Goal: Check status: Check status

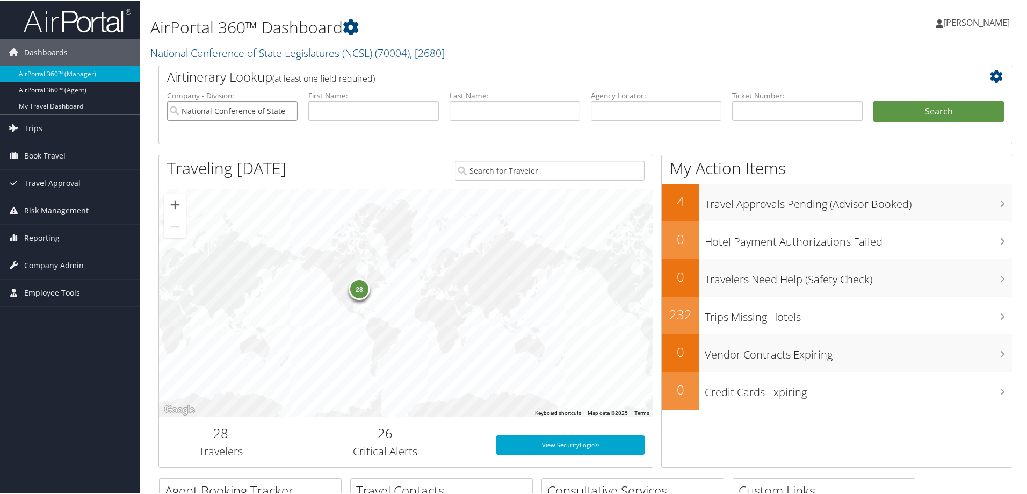
click at [287, 107] on input "National Conference of State Legislatures (NCSL)" at bounding box center [232, 110] width 131 height 20
click at [50, 237] on span "Reporting" at bounding box center [41, 237] width 35 height 27
click at [55, 313] on span "Company Admin" at bounding box center [54, 312] width 60 height 27
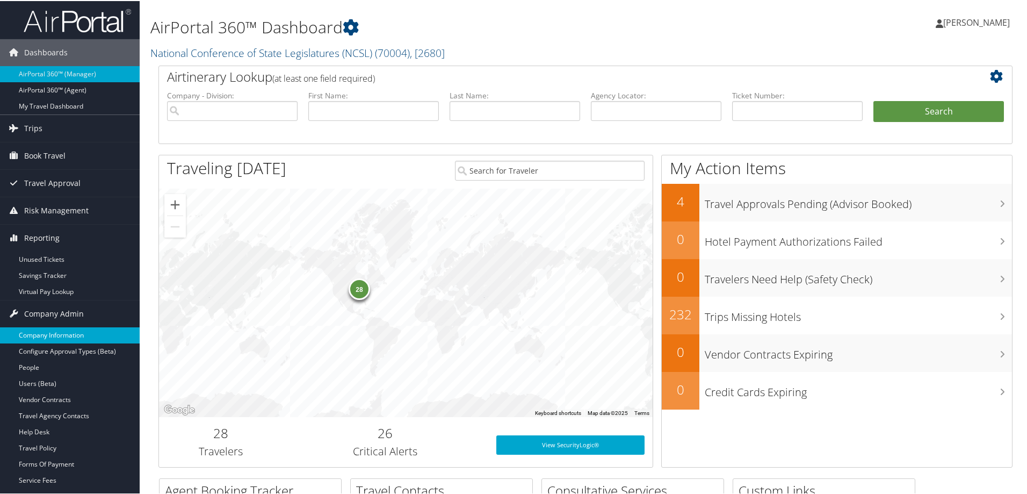
click at [52, 323] on link "Company Information" at bounding box center [70, 334] width 140 height 16
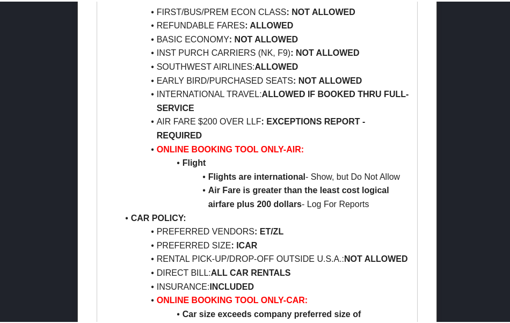
scroll to position [376, 0]
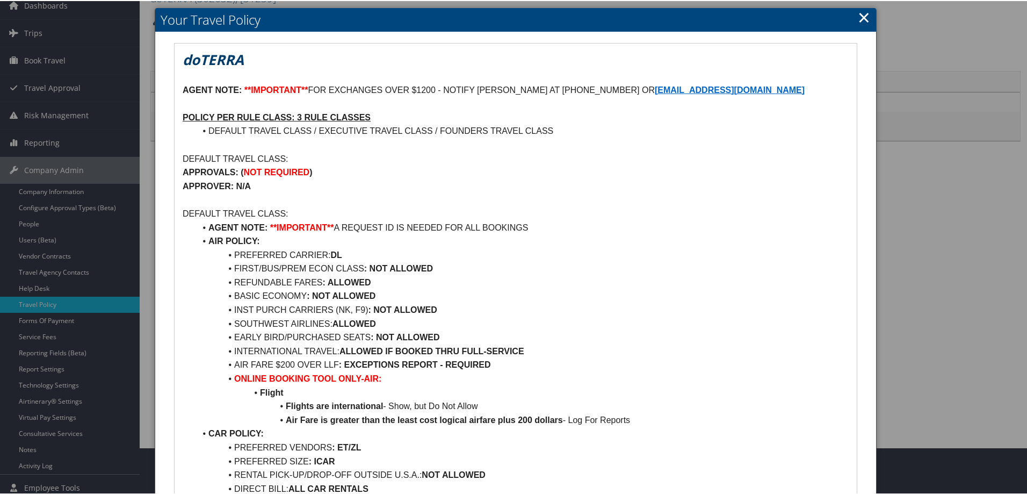
scroll to position [107, 0]
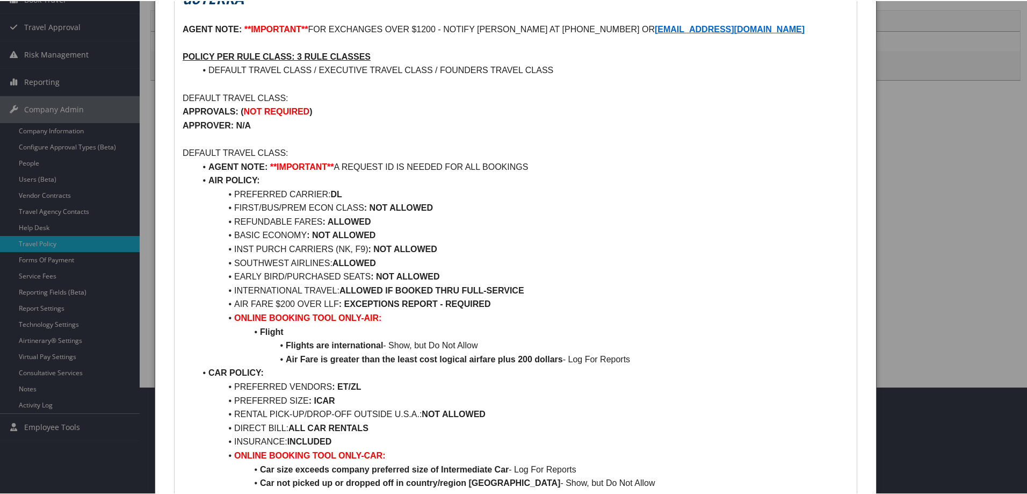
click at [920, 172] on div at bounding box center [516, 247] width 1032 height 494
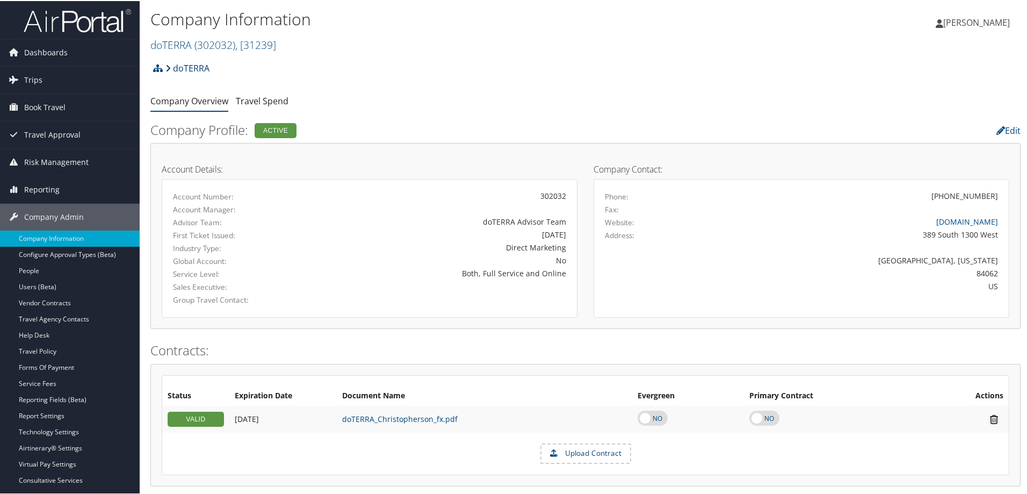
click at [191, 70] on link "doTERRA" at bounding box center [187, 66] width 44 height 21
click at [205, 38] on span "( 302032 )" at bounding box center [214, 44] width 41 height 15
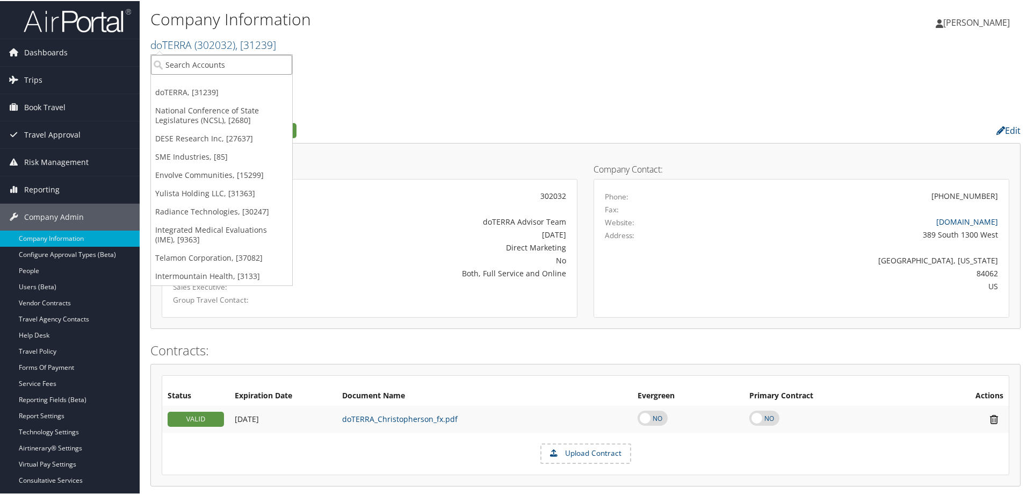
click at [185, 55] on input "search" at bounding box center [221, 64] width 141 height 20
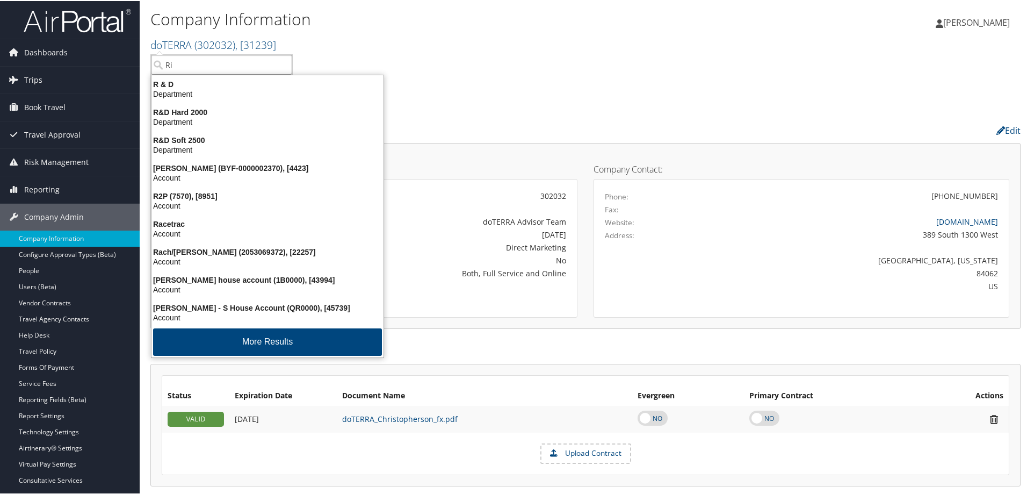
type input "Rim"
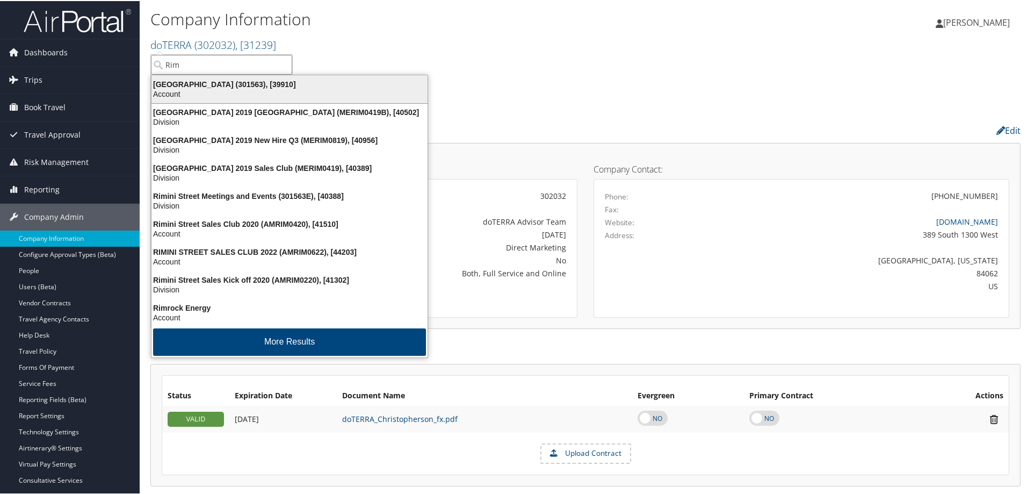
click at [193, 78] on div "[GEOGRAPHIC_DATA] (301563), [39910] Account" at bounding box center [289, 88] width 273 height 25
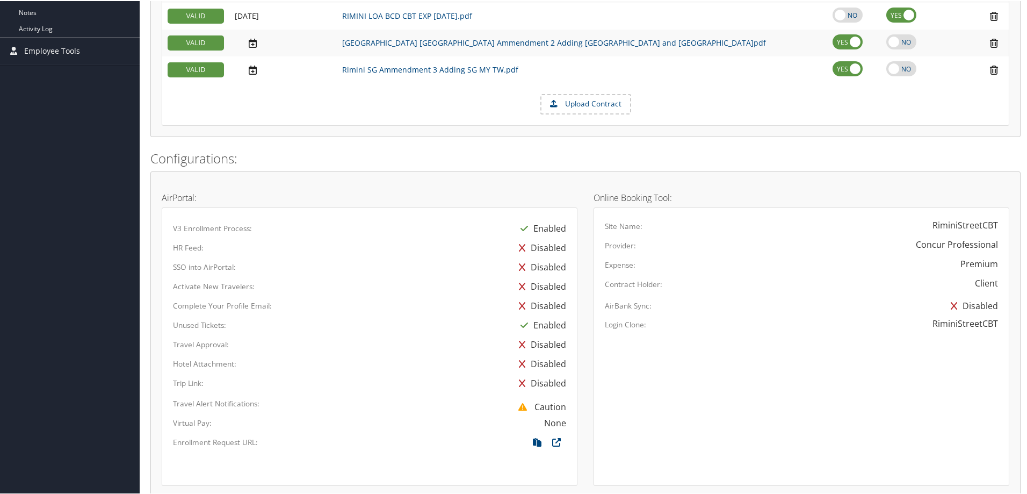
scroll to position [591, 0]
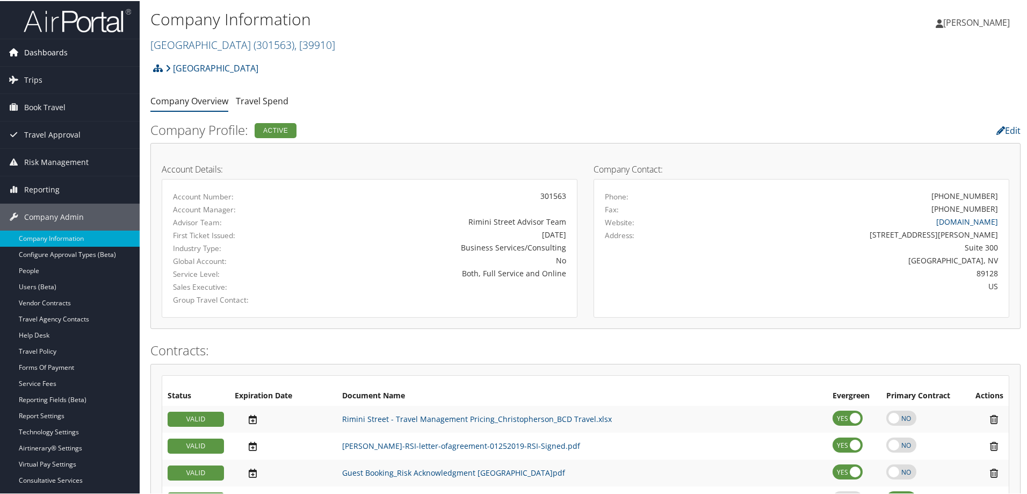
click at [55, 49] on span "Dashboards" at bounding box center [46, 51] width 44 height 27
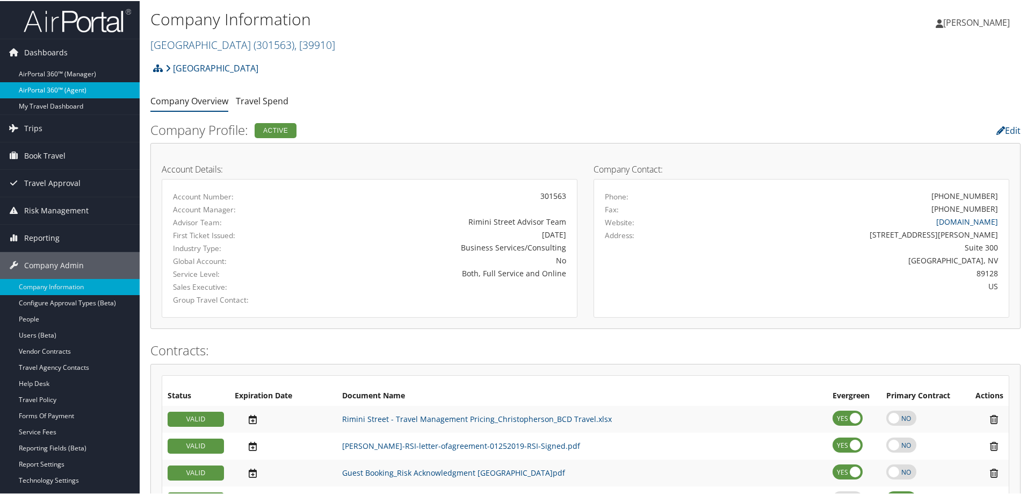
click at [75, 88] on link "AirPortal 360™ (Agent)" at bounding box center [70, 89] width 140 height 16
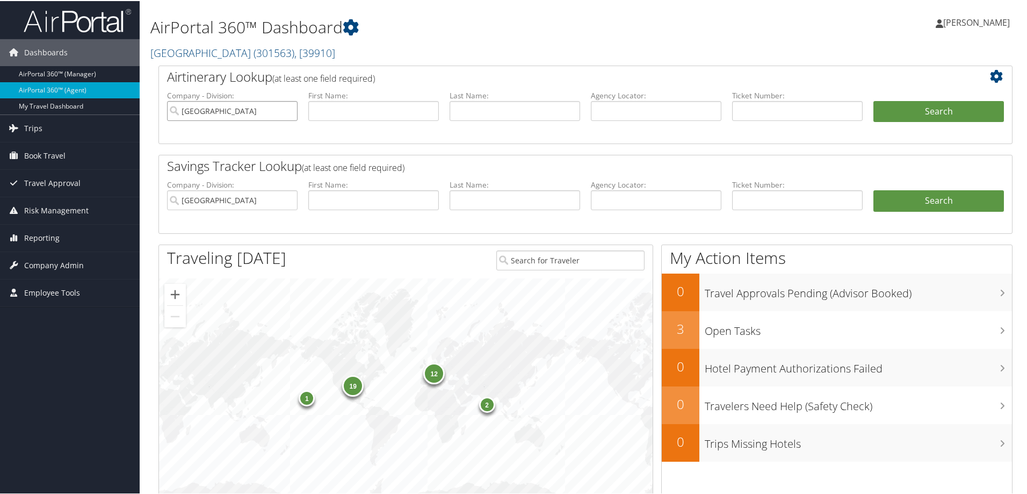
click at [289, 110] on input "Rimini Street" at bounding box center [232, 110] width 131 height 20
click at [597, 113] on input "text" at bounding box center [656, 110] width 131 height 20
type input "dh3s0w"
click at [939, 112] on button "Search" at bounding box center [939, 110] width 131 height 21
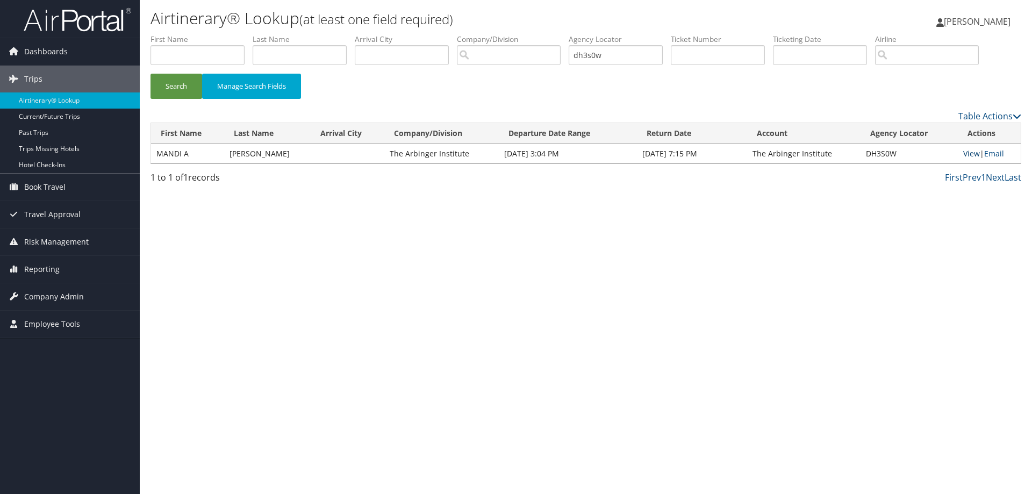
click at [969, 153] on link "View" at bounding box center [971, 153] width 17 height 10
click at [963, 148] on link "View" at bounding box center [971, 153] width 17 height 10
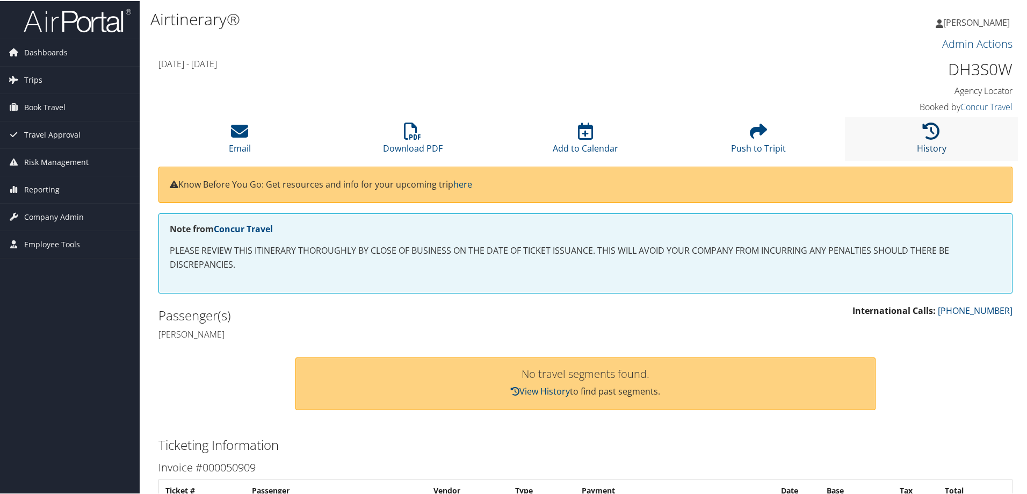
click at [924, 145] on link "History" at bounding box center [932, 140] width 30 height 26
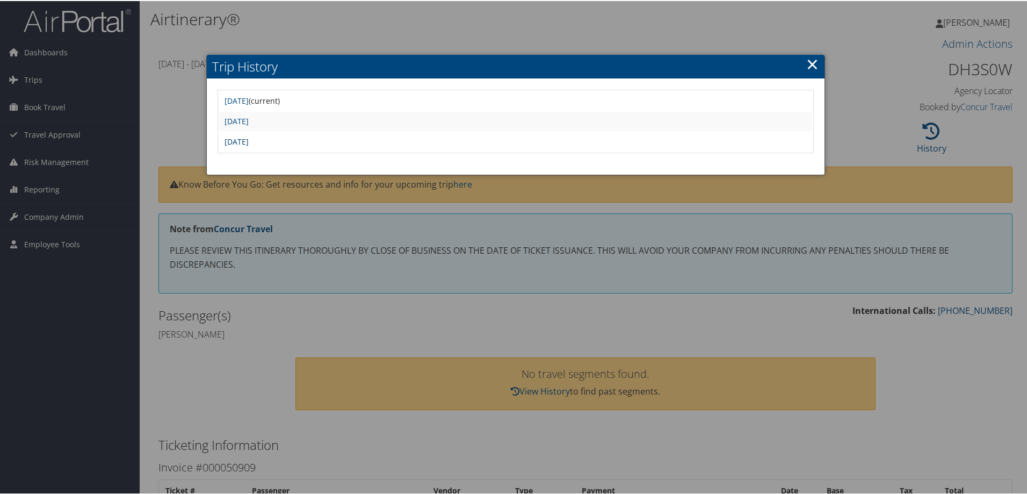
click at [249, 137] on link "Sat Sep 20 09:16:17 MDT 2025" at bounding box center [237, 140] width 24 height 10
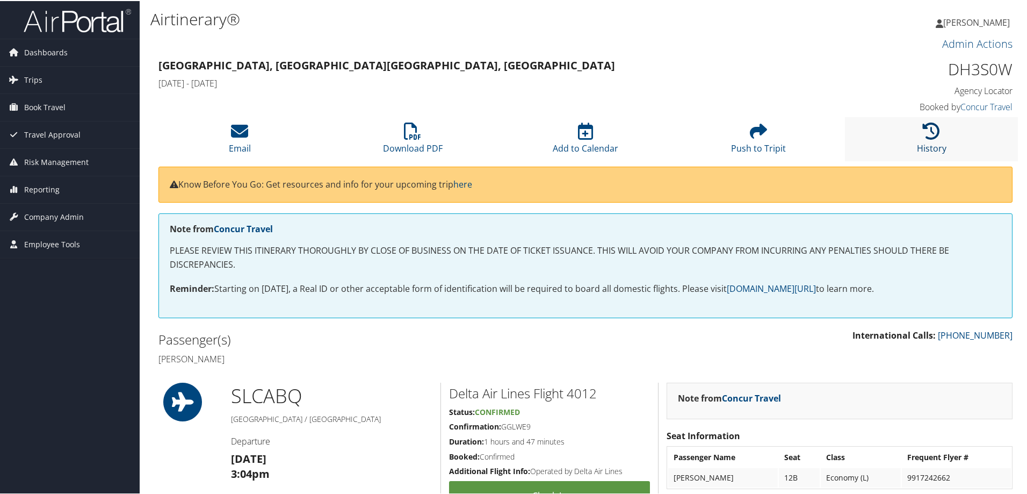
click at [931, 128] on icon at bounding box center [931, 129] width 17 height 17
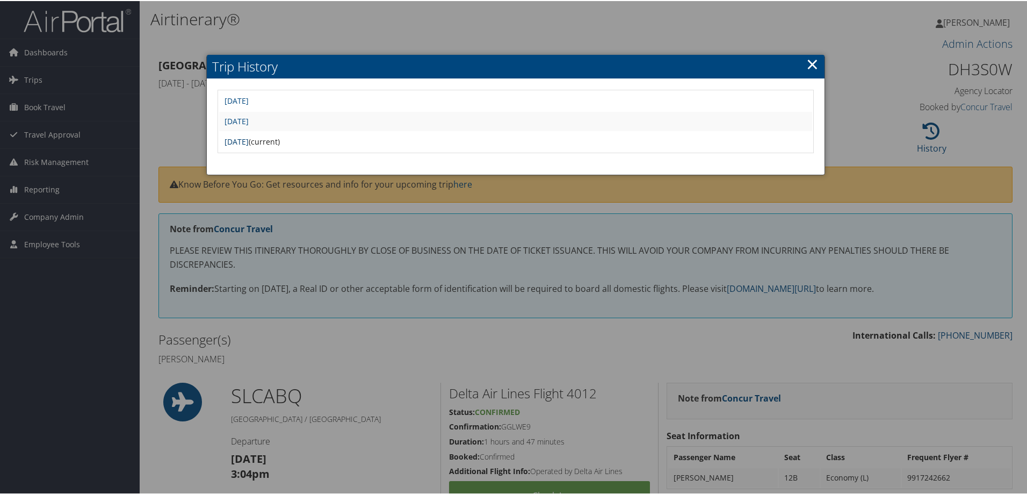
click at [249, 141] on link "[DATE]" at bounding box center [237, 140] width 24 height 10
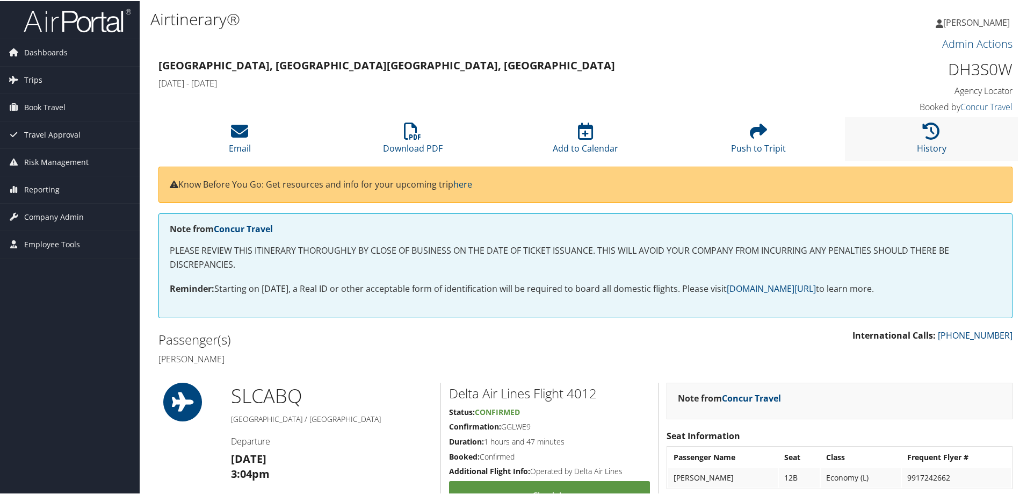
click at [916, 131] on li "History" at bounding box center [931, 138] width 173 height 44
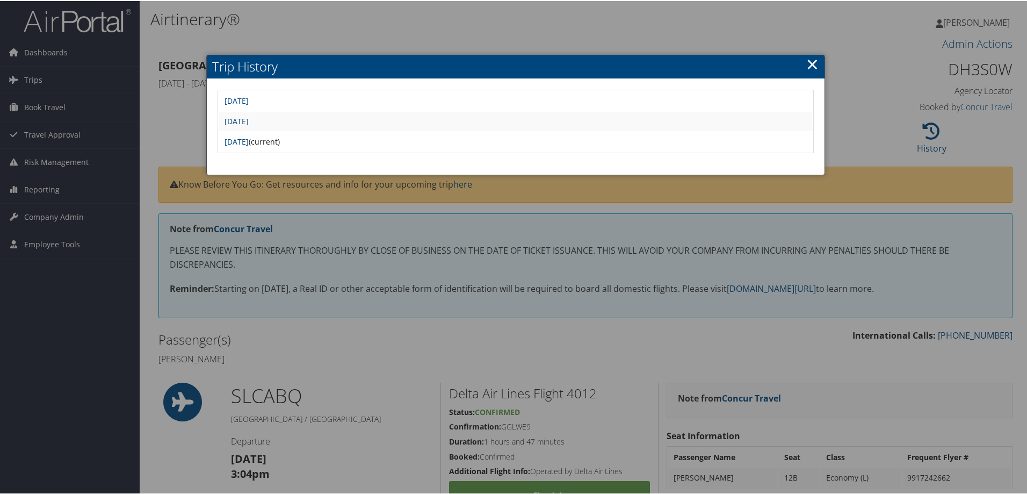
click at [246, 123] on link "[DATE]" at bounding box center [237, 120] width 24 height 10
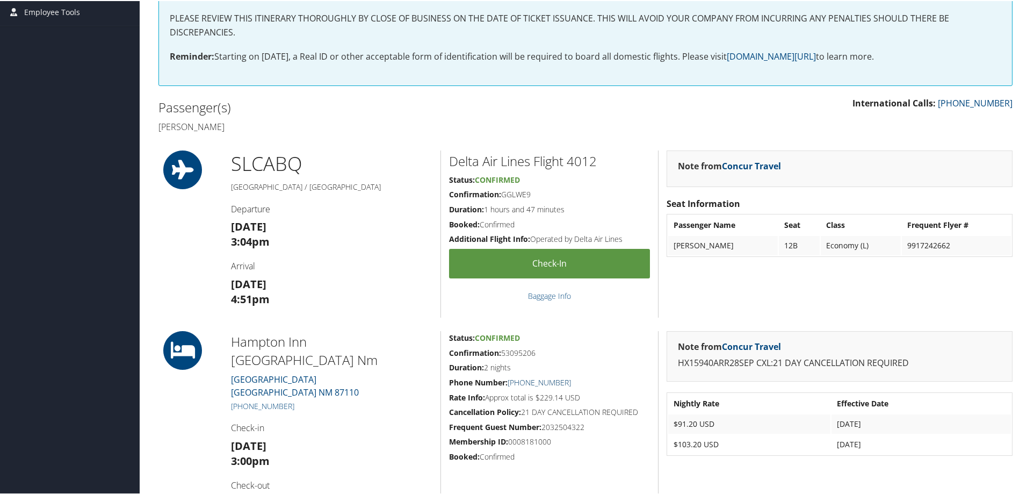
scroll to position [269, 0]
